Goal: Task Accomplishment & Management: Manage account settings

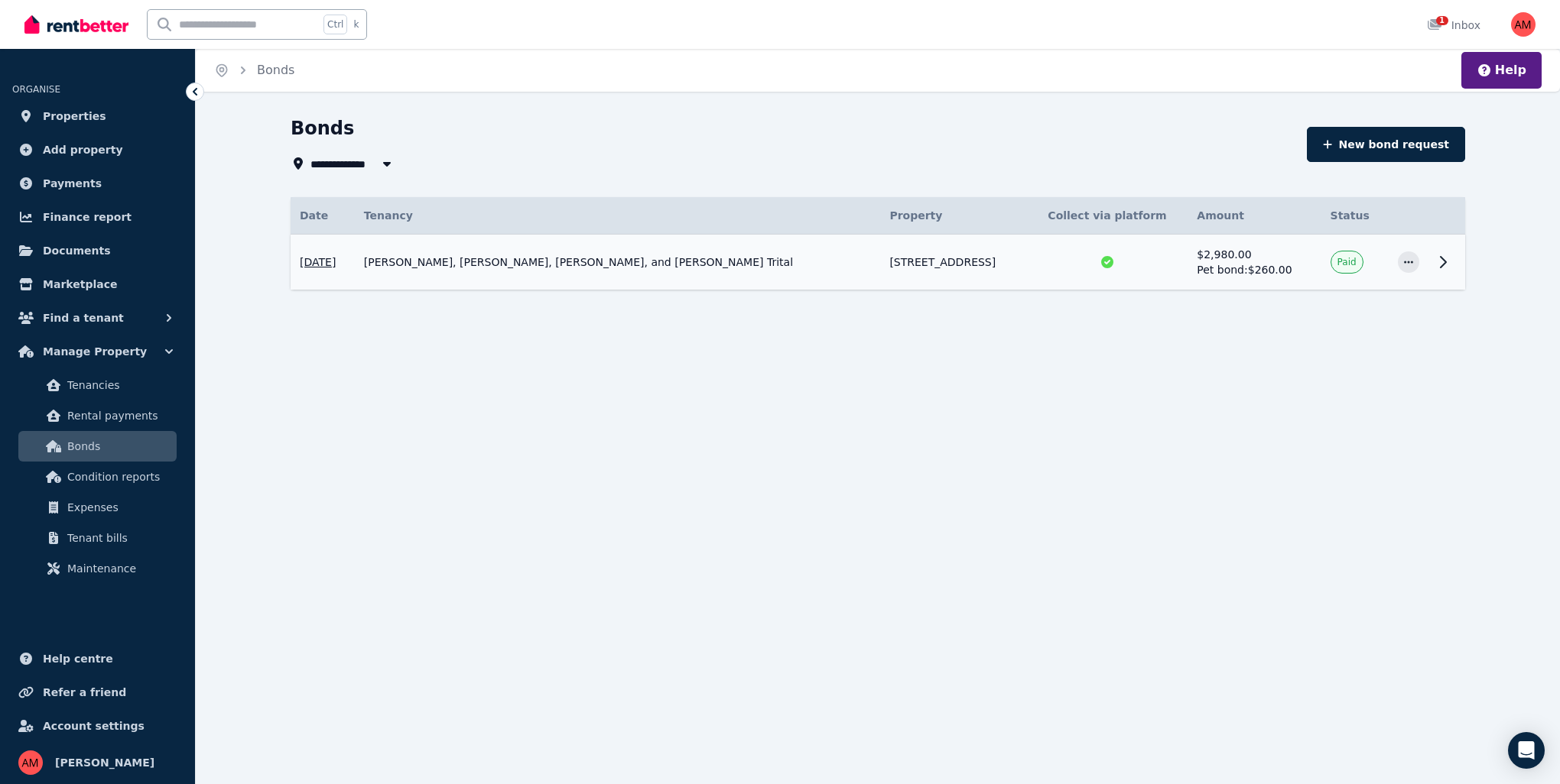
click at [1168, 259] on div at bounding box center [1108, 261] width 143 height 15
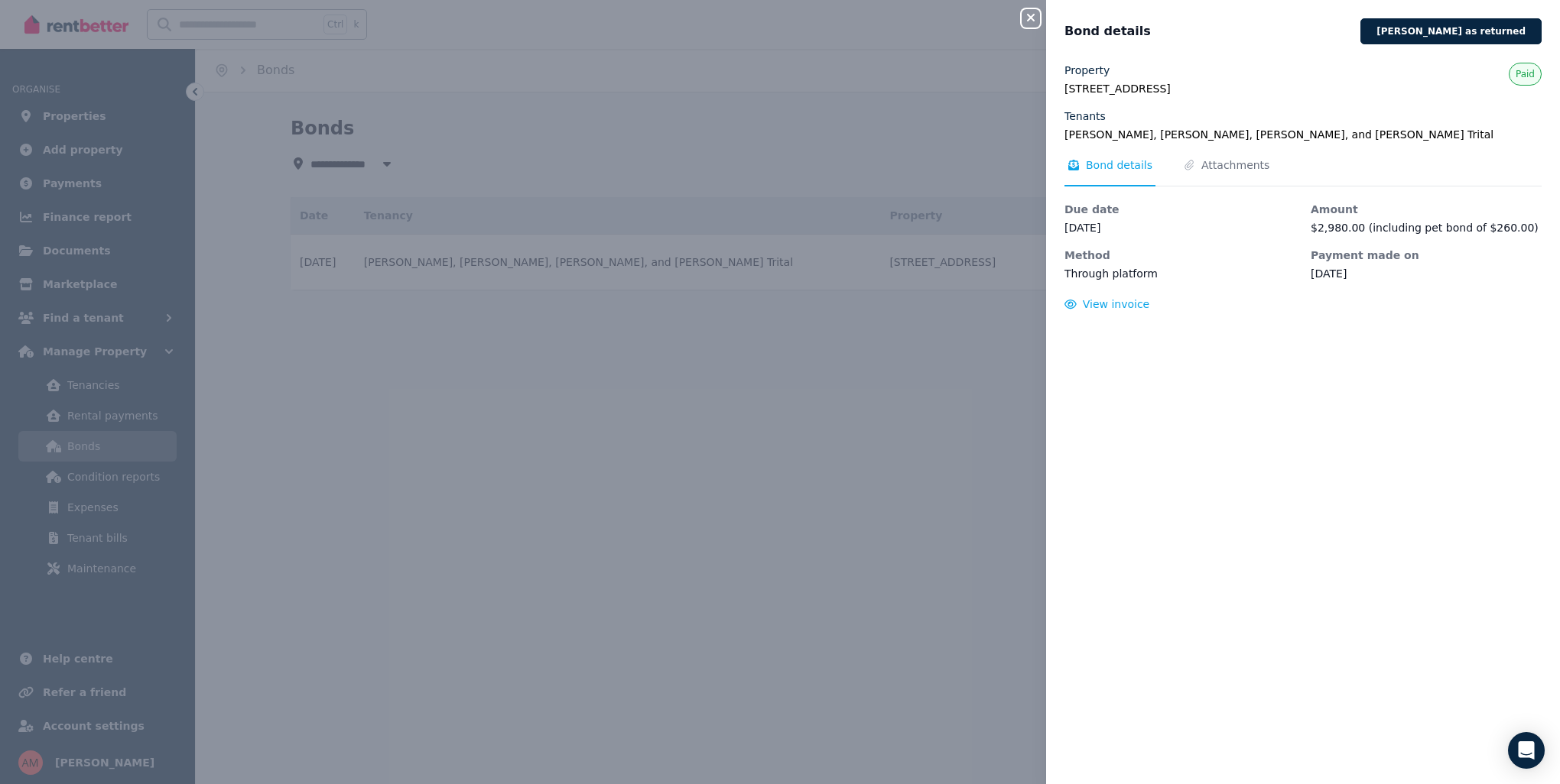
click at [952, 394] on div "Close panel Bond details [PERSON_NAME] as returned Property [STREET_ADDRESS][GE…" at bounding box center [780, 392] width 1560 height 784
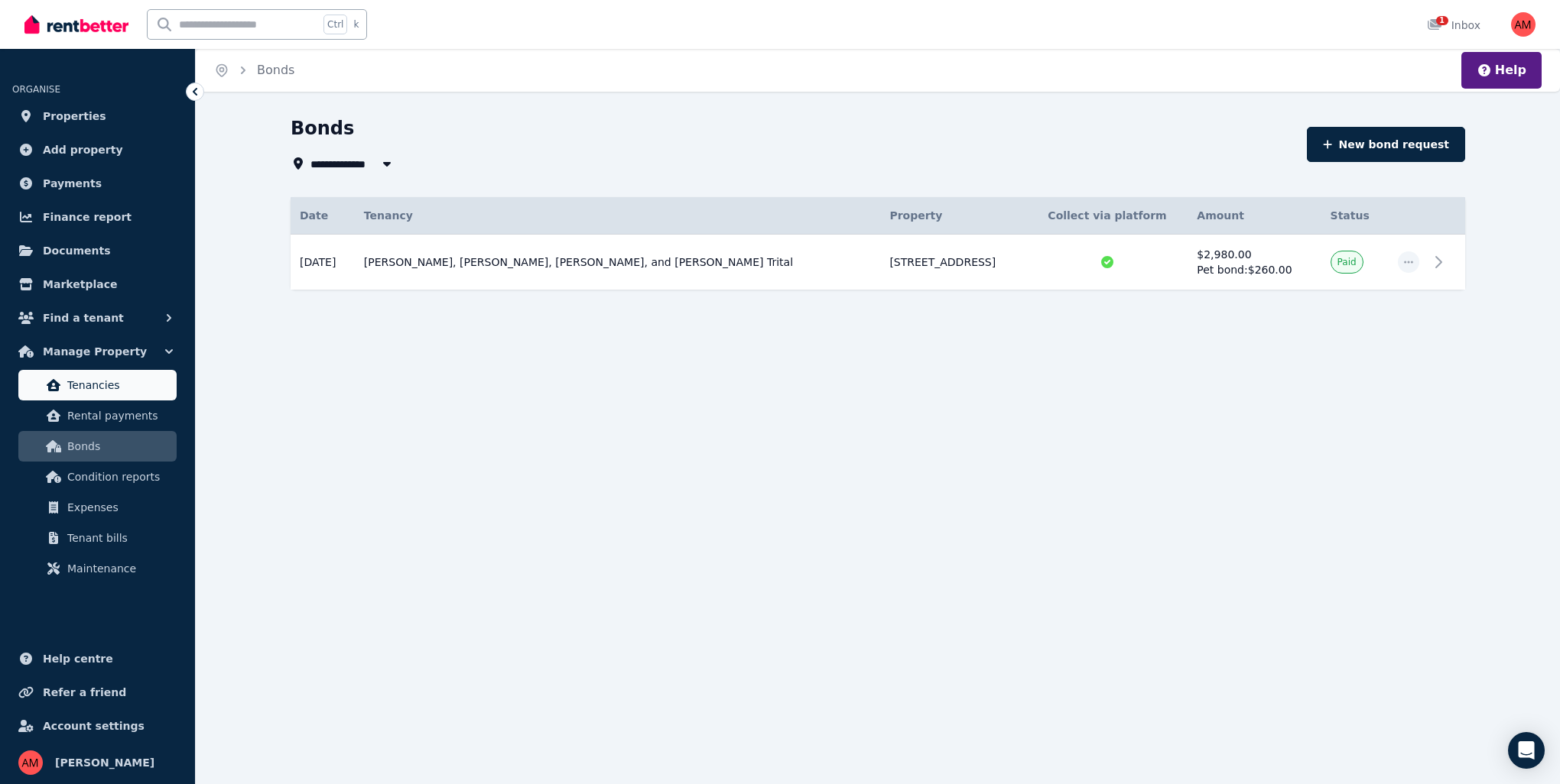
click at [111, 392] on span "Tenancies" at bounding box center [119, 385] width 103 height 18
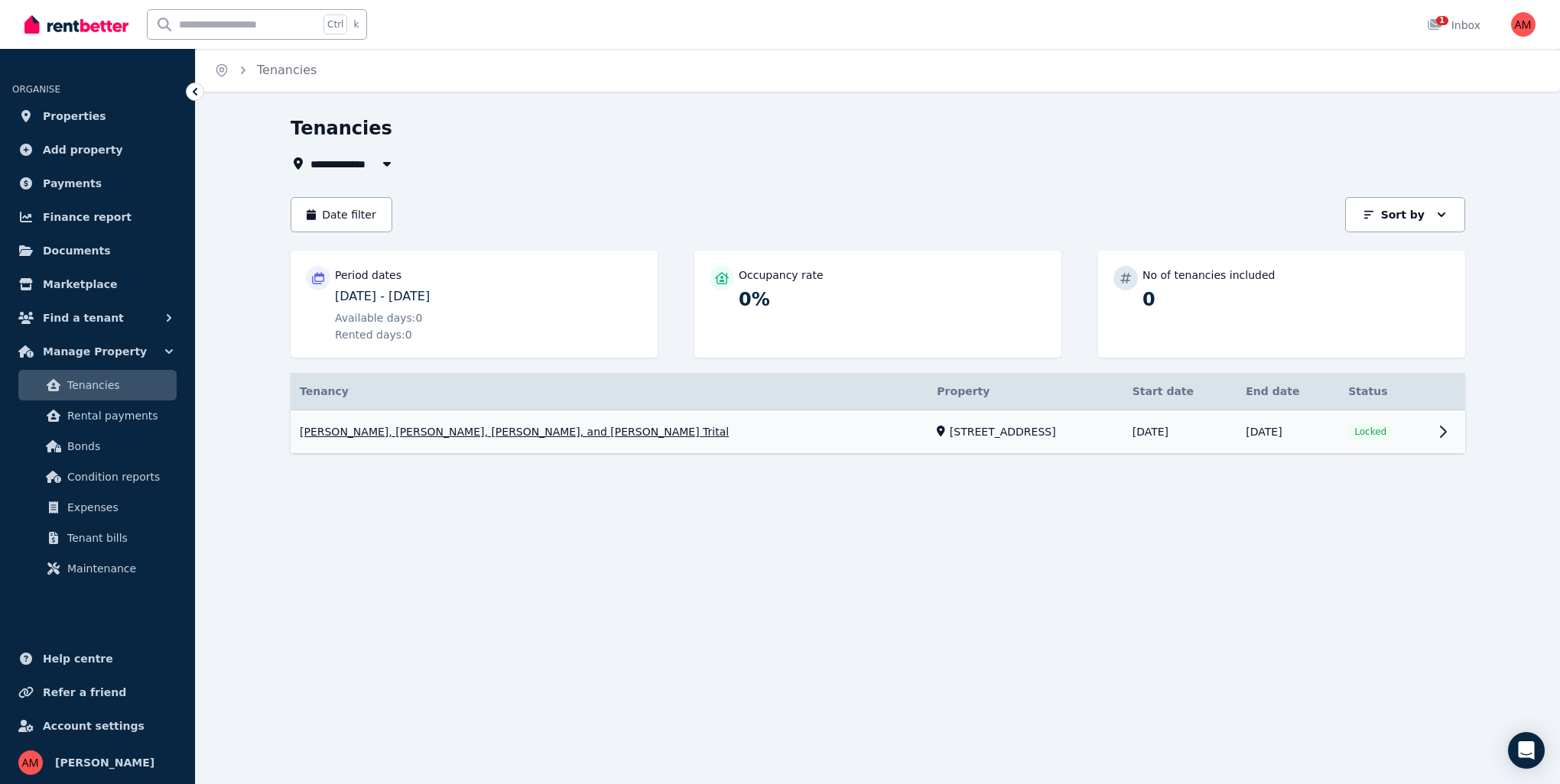
click at [1105, 433] on link "View property details" at bounding box center [878, 432] width 1175 height 44
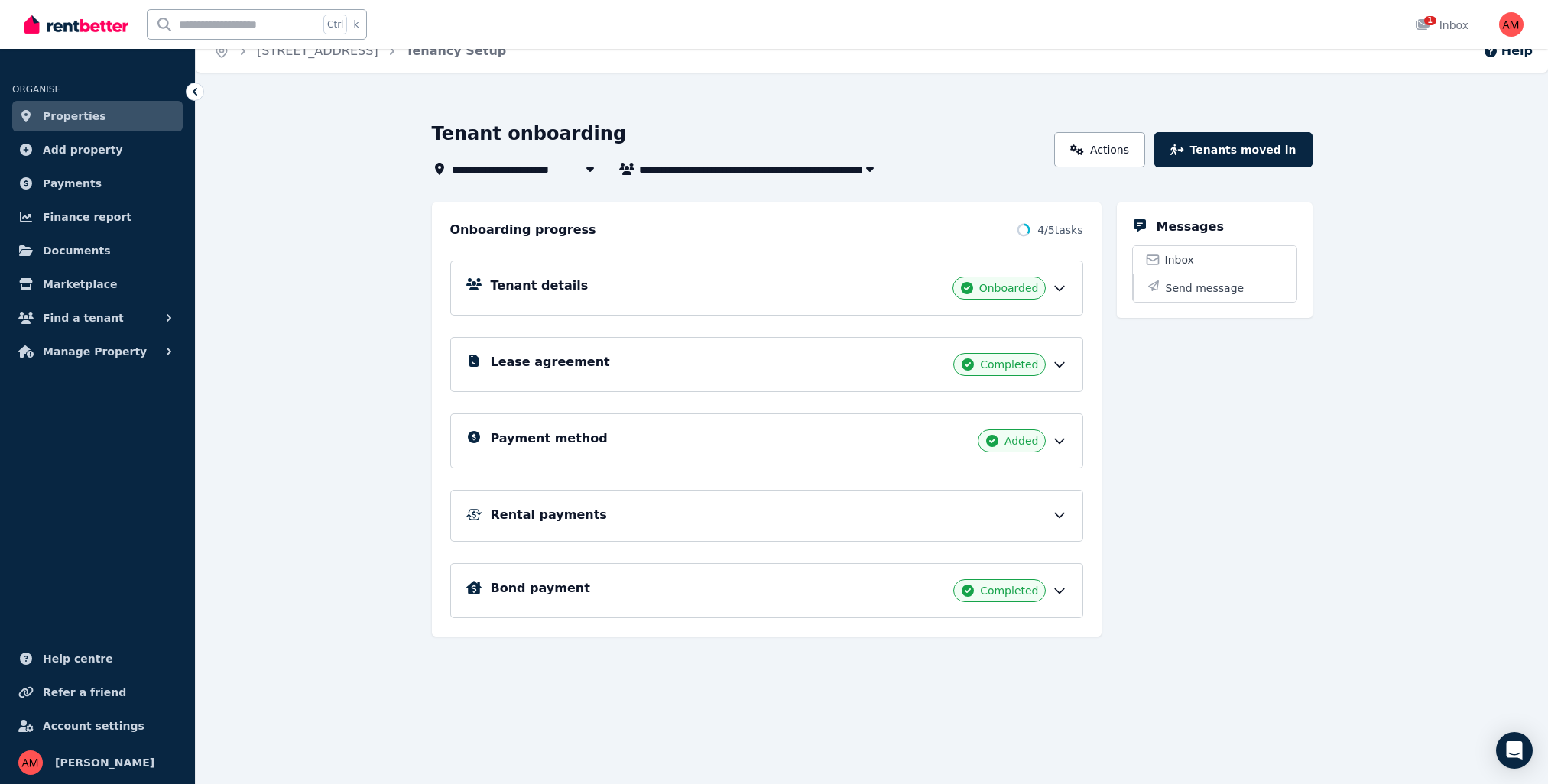
scroll to position [24, 0]
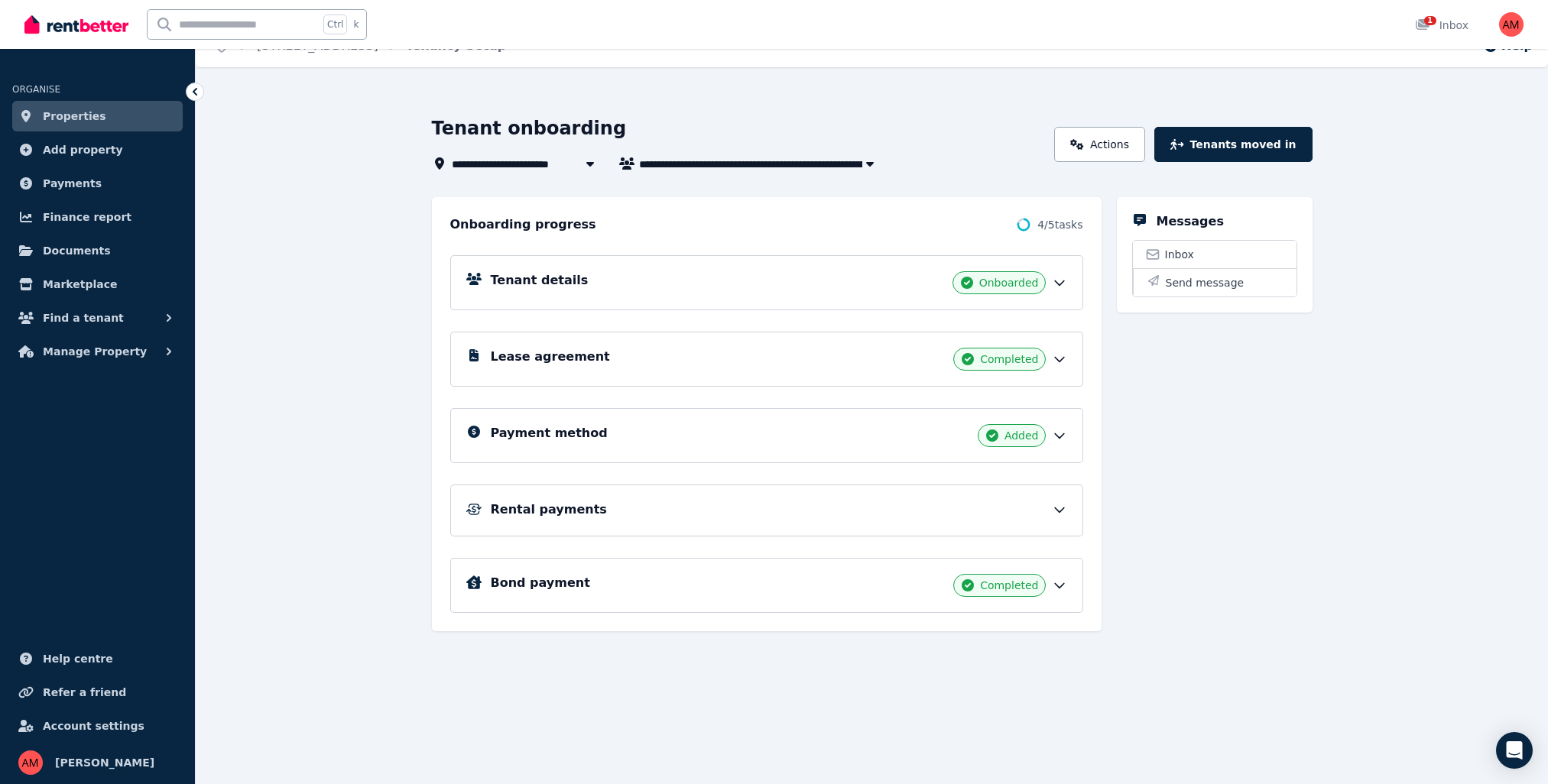
click at [1055, 512] on icon at bounding box center [1059, 509] width 15 height 15
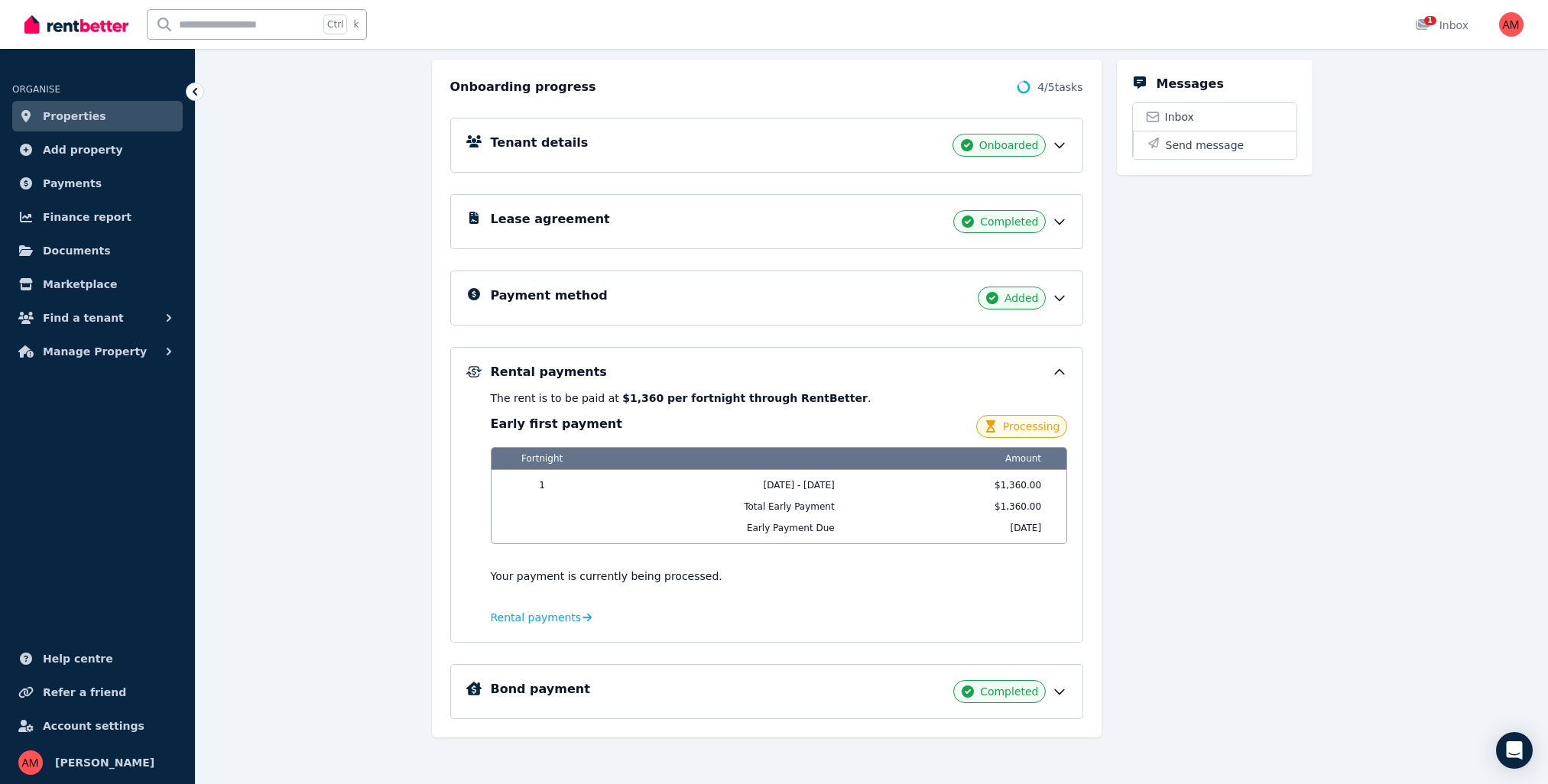
scroll to position [167, 0]
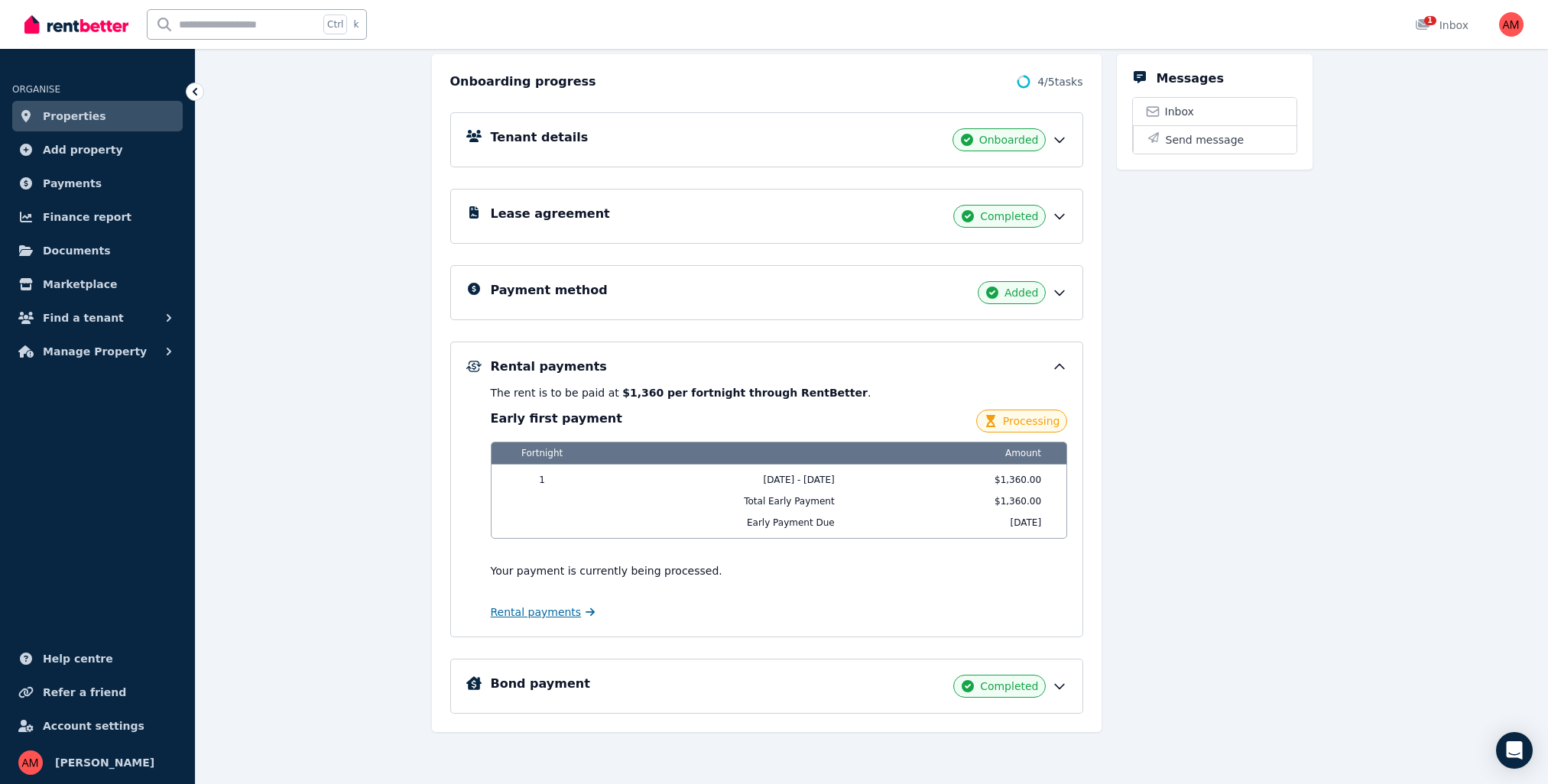
click at [547, 614] on span "Rental payments" at bounding box center [536, 611] width 91 height 15
